Goal: Browse casually

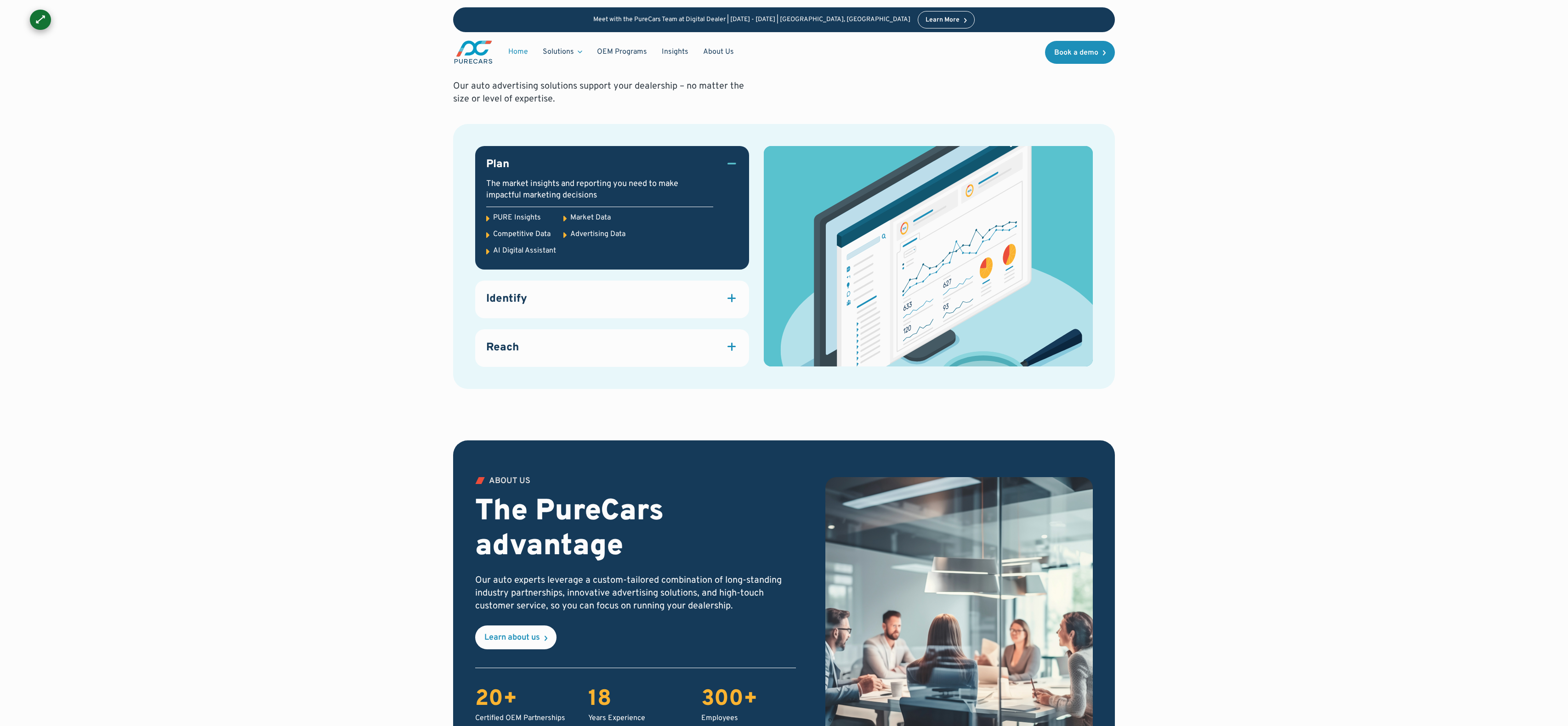
scroll to position [1192, 0]
click at [1175, 203] on div "OUR PROCESS How we do it Our auto advertising solutions support your dealership…" at bounding box center [784, 230] width 1411 height 422
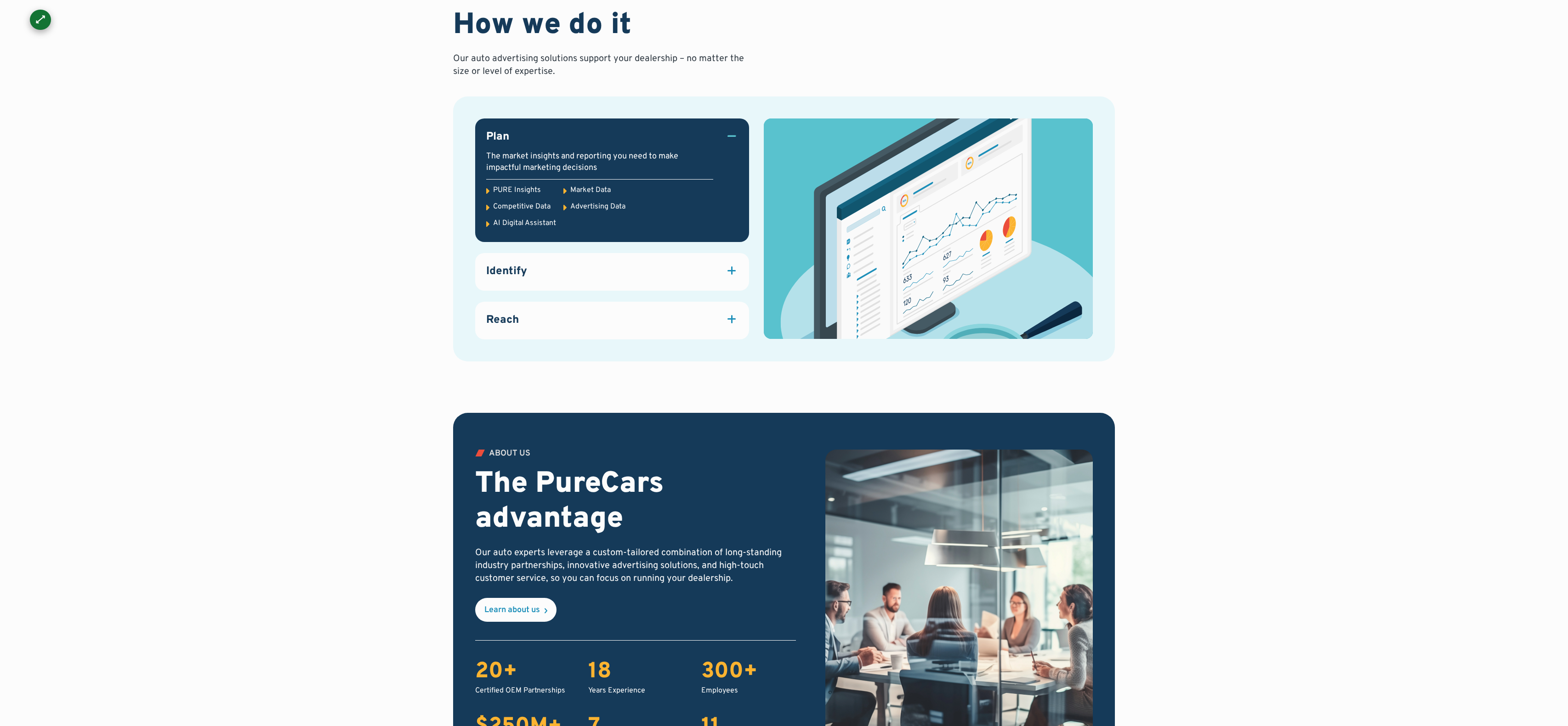
scroll to position [1223, 0]
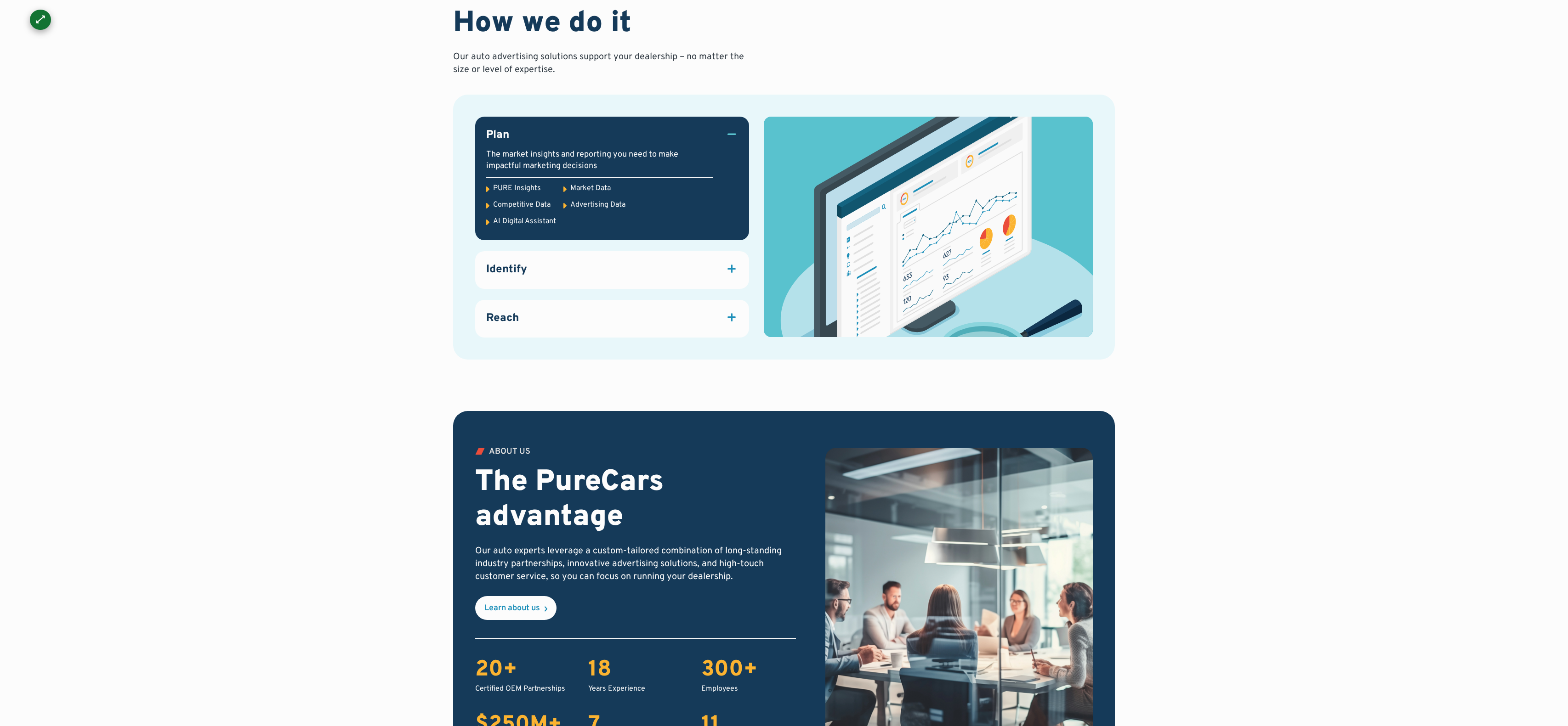
click at [1175, 91] on div "OUR PROCESS How we do it Our auto advertising solutions support your dealership…" at bounding box center [784, 200] width 1411 height 422
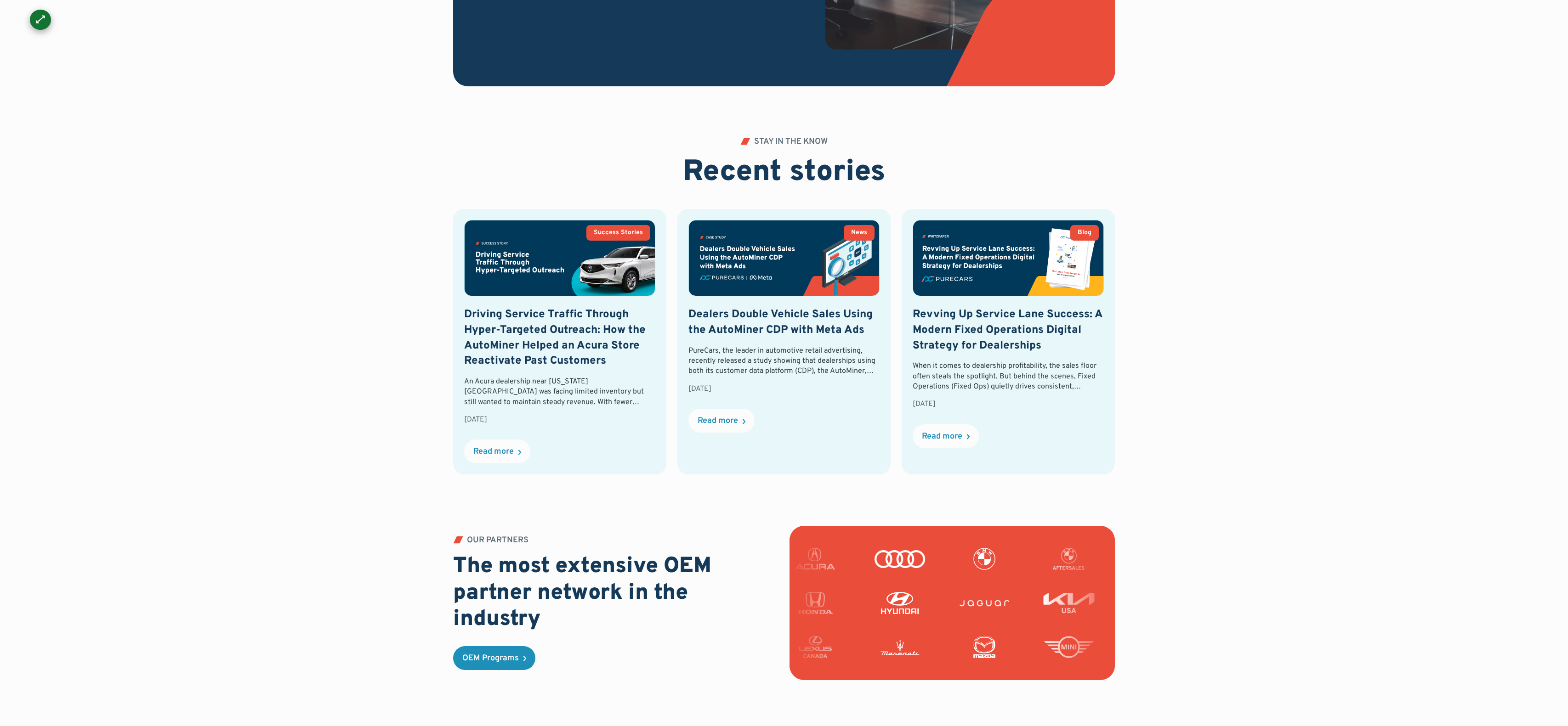
scroll to position [2487, 0]
